Goal: Information Seeking & Learning: Compare options

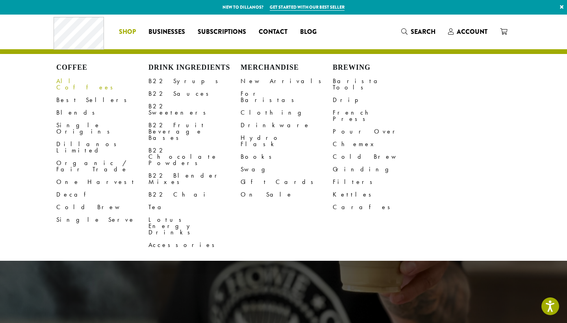
click at [77, 82] on link "All Coffees" at bounding box center [102, 84] width 92 height 19
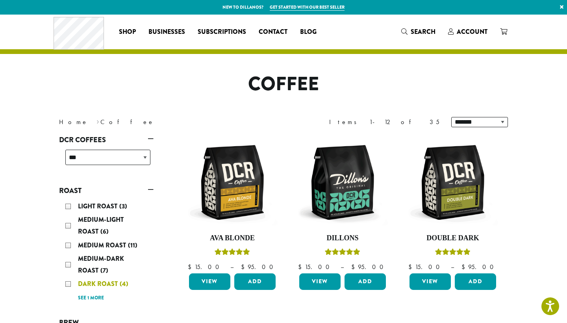
click at [68, 282] on div "Dark Roast (4)" at bounding box center [107, 284] width 85 height 12
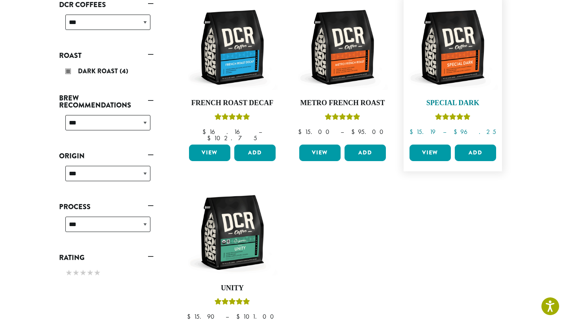
click at [452, 66] on img at bounding box center [453, 47] width 91 height 91
click at [113, 68] on span "Dark Roast" at bounding box center [99, 71] width 42 height 9
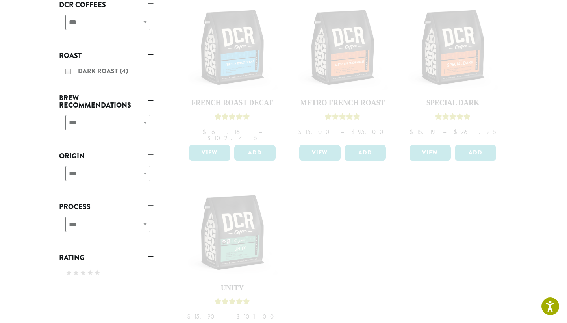
click at [150, 54] on link "Roast" at bounding box center [106, 55] width 95 height 13
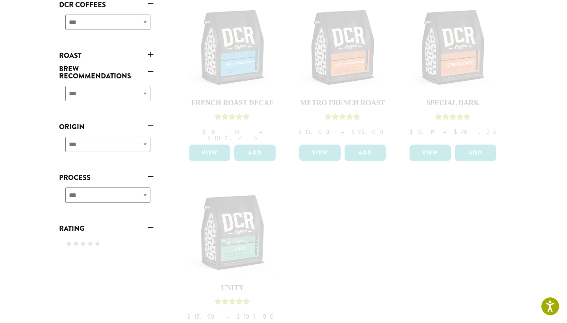
click at [150, 54] on link "Roast" at bounding box center [106, 55] width 95 height 13
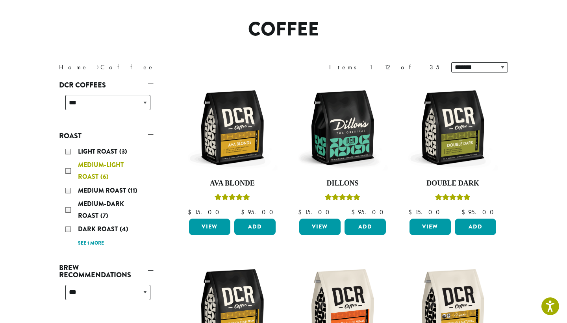
scroll to position [48, 0]
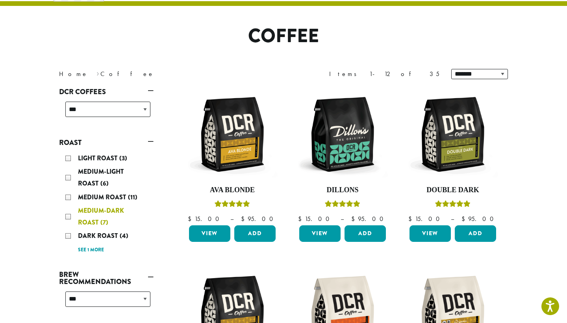
click at [69, 215] on div "Medium-Dark Roast (7)" at bounding box center [107, 217] width 85 height 24
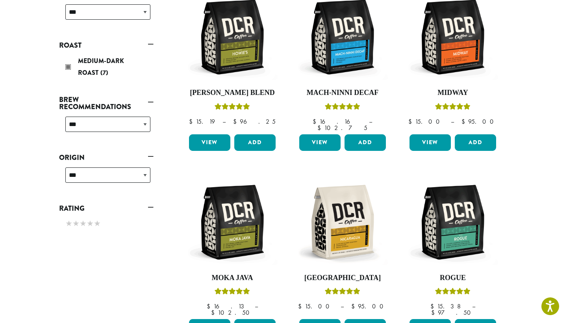
scroll to position [141, 0]
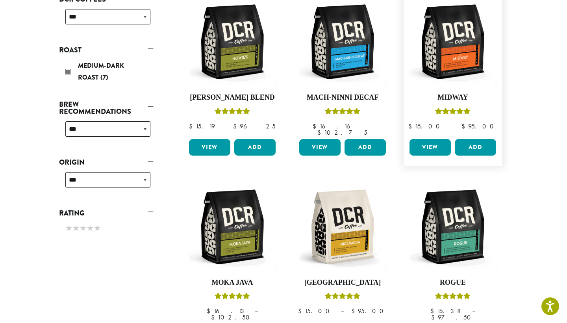
click at [434, 139] on link "View" at bounding box center [430, 147] width 41 height 17
click at [224, 249] on img at bounding box center [232, 227] width 91 height 91
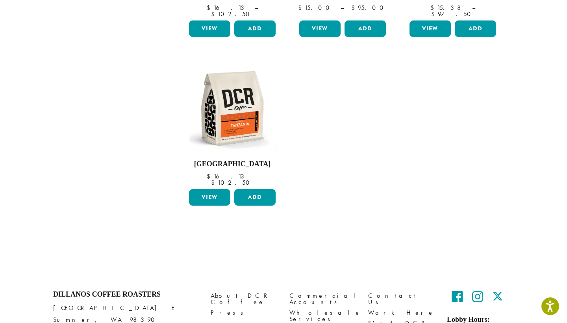
scroll to position [445, 0]
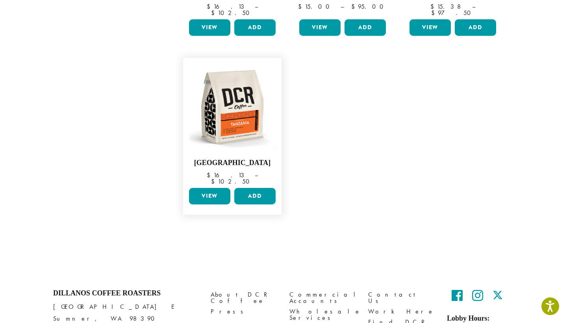
click at [216, 188] on link "View" at bounding box center [209, 196] width 41 height 17
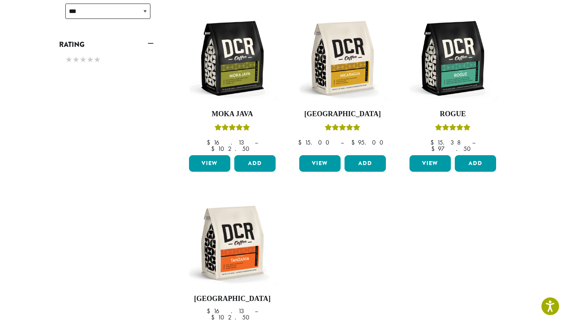
scroll to position [309, 0]
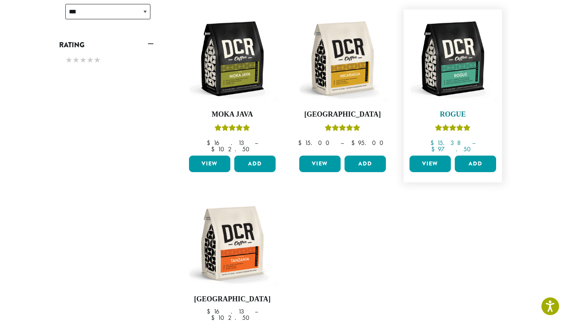
click at [440, 64] on img at bounding box center [453, 58] width 91 height 91
click at [229, 87] on img at bounding box center [232, 58] width 91 height 91
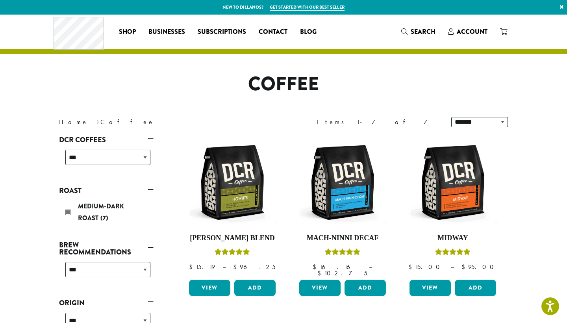
scroll to position [0, 0]
click at [70, 210] on div "Medium-Dark Roast (7)" at bounding box center [107, 212] width 85 height 24
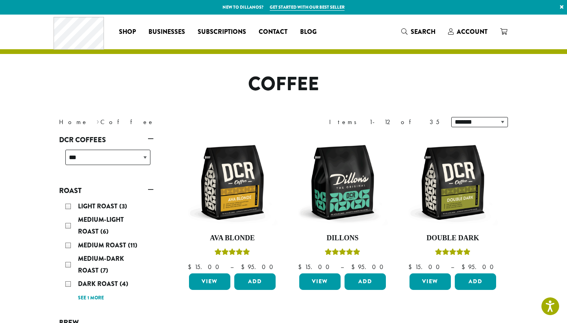
scroll to position [48, 0]
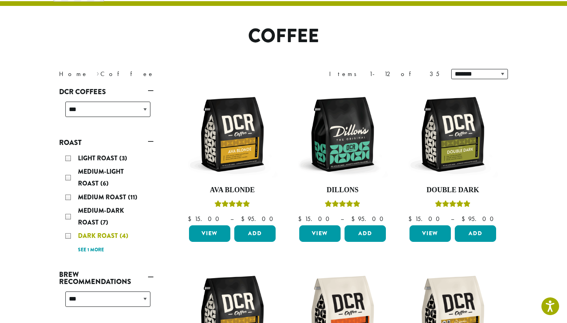
click at [69, 236] on div "Dark Roast (4)" at bounding box center [107, 236] width 85 height 12
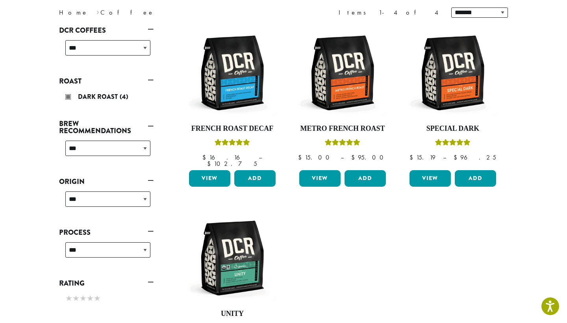
scroll to position [123, 0]
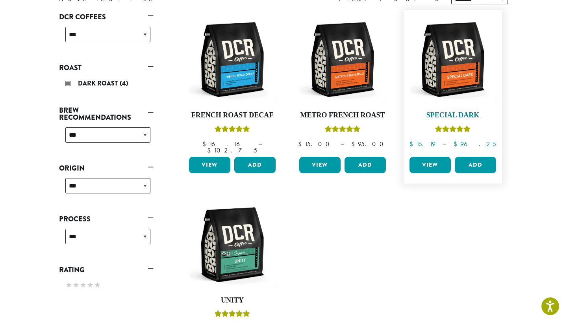
click at [454, 88] on img at bounding box center [453, 59] width 91 height 91
click at [243, 243] on img at bounding box center [232, 244] width 91 height 91
click at [454, 70] on img at bounding box center [453, 59] width 91 height 91
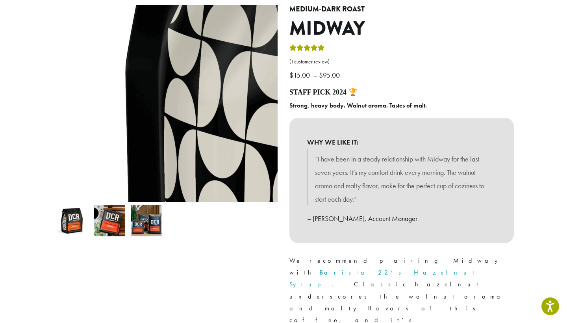
scroll to position [141, 0]
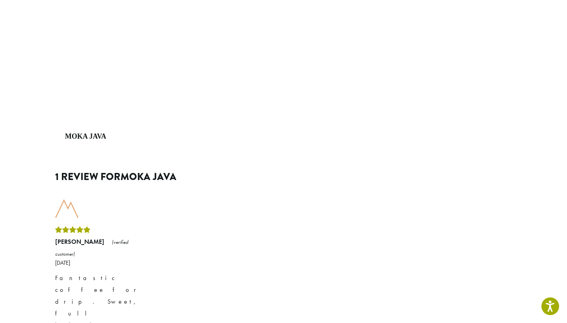
scroll to position [961, 0]
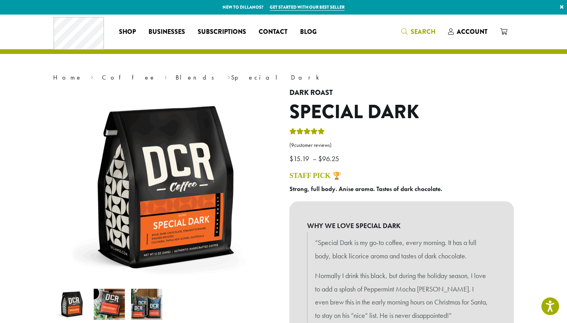
click at [424, 33] on span "Search" at bounding box center [423, 31] width 25 height 9
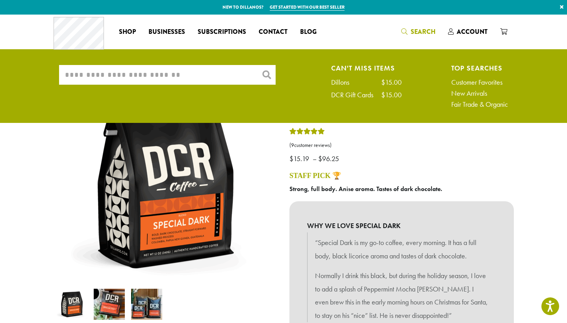
click at [200, 71] on input "What are you searching for?" at bounding box center [167, 75] width 217 height 20
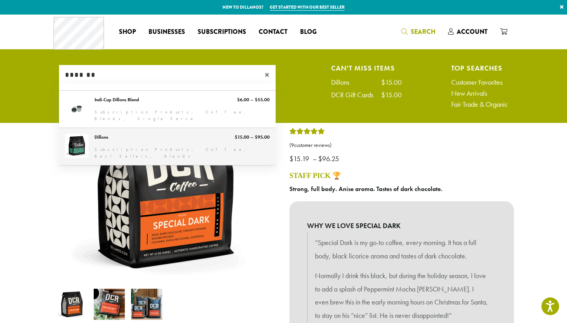
type input "*******"
click at [115, 139] on link "Dillons" at bounding box center [167, 146] width 217 height 37
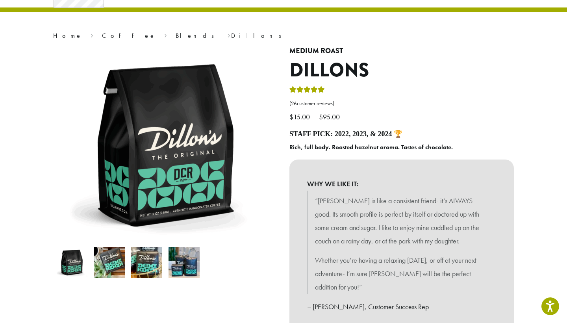
scroll to position [26, 0]
